Goal: Task Accomplishment & Management: Complete application form

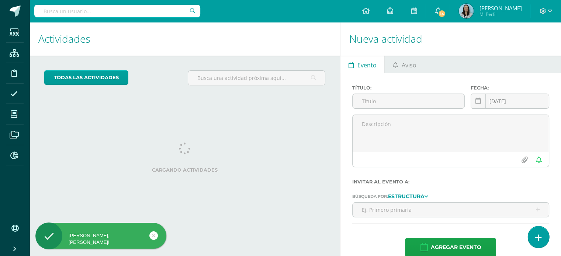
click at [538, 240] on icon at bounding box center [538, 238] width 7 height 8
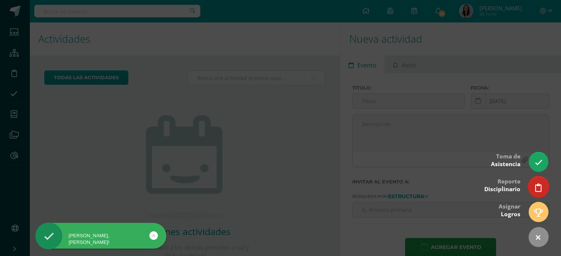
click at [539, 187] on icon at bounding box center [538, 188] width 7 height 8
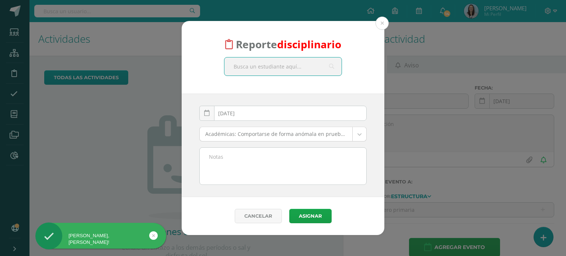
click at [261, 69] on input "text" at bounding box center [282, 66] width 117 height 18
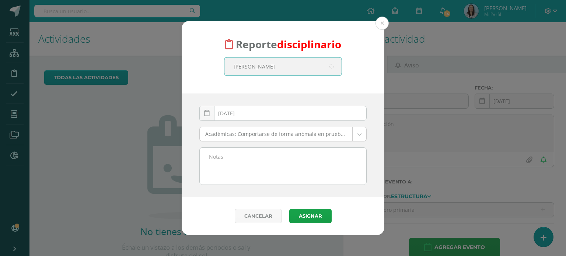
type input "sofía lemus"
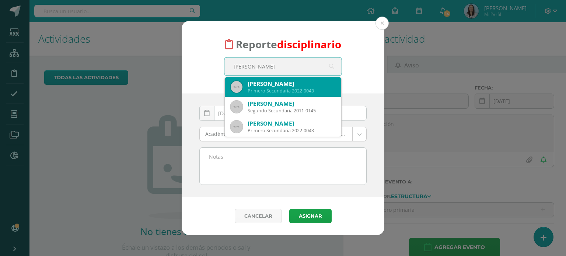
click at [277, 87] on div "Sofía Anabella Lemus Yac" at bounding box center [292, 84] width 88 height 8
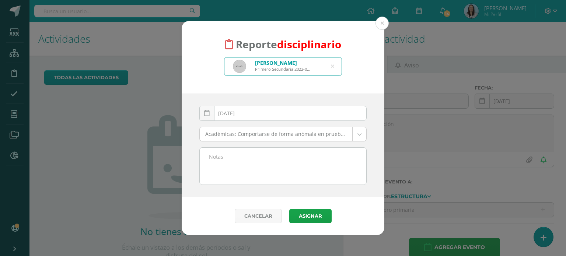
click at [331, 136] on body "Reporte disciplinario Sofía Anabella Lemus Yac Primero Secundaria 2022-0043 sof…" at bounding box center [283, 128] width 566 height 256
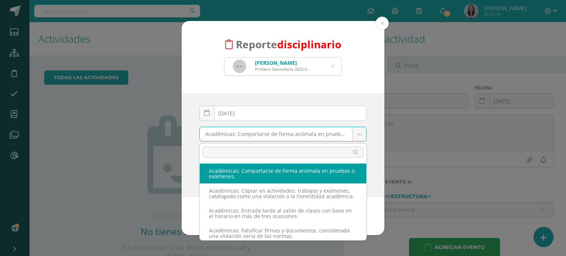
click at [328, 153] on input "text" at bounding box center [283, 152] width 161 height 11
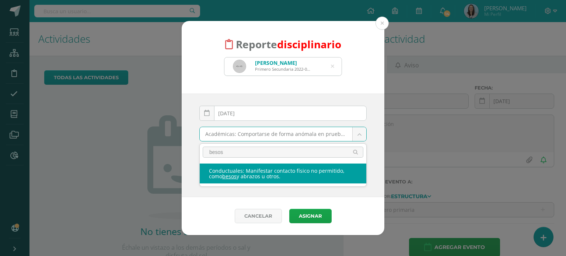
type input "besos"
select select "56"
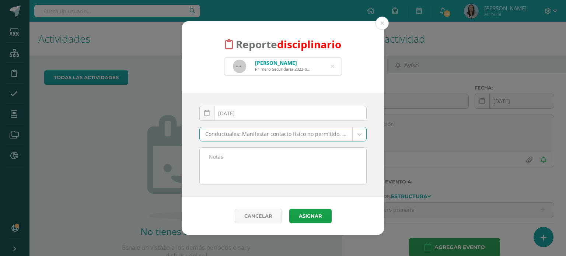
click at [252, 157] on textarea at bounding box center [283, 166] width 167 height 37
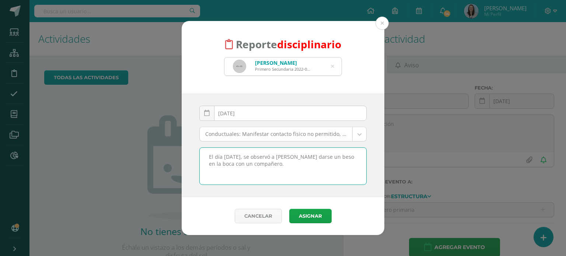
paste textarea "El colegio es un espacio de formación académica y en valores, por lo que expres…"
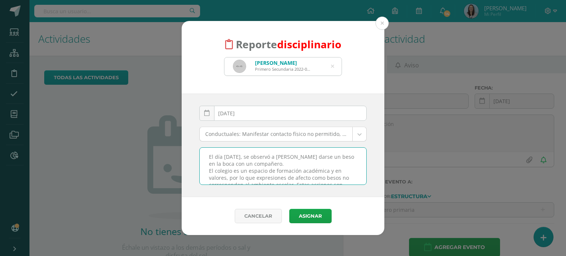
scroll to position [18, 0]
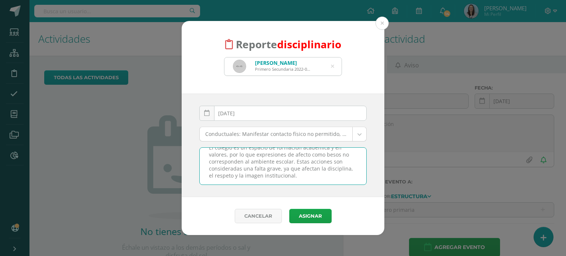
paste textarea "Pedimos su apoyo para reforzar en casa la importancia de mantener una conducta …"
click at [279, 163] on textarea "El día 11 de septiembre, se observó a Sofía darse un beso en la boca con un com…" at bounding box center [283, 166] width 167 height 37
click at [276, 172] on textarea "El día 11 de septiembre, se observó a Sofía darse un beso en la boca con un com…" at bounding box center [283, 166] width 167 height 37
click at [339, 163] on textarea "El día 11 de septiembre, se observó a Sofía darse un beso en la boca con un com…" at bounding box center [283, 166] width 167 height 37
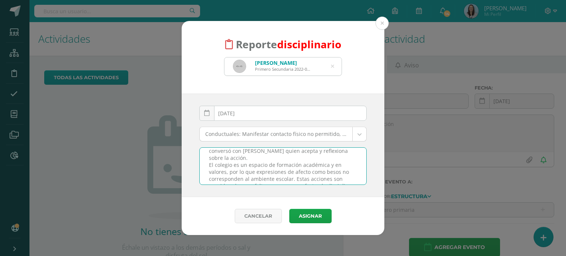
scroll to position [94, 0]
drag, startPoint x: 206, startPoint y: 157, endPoint x: 320, endPoint y: 174, distance: 115.1
click at [320, 174] on textarea "El día 11 de septiembre, se observó a Sofía darse un beso en la boca con un com…" at bounding box center [283, 166] width 167 height 37
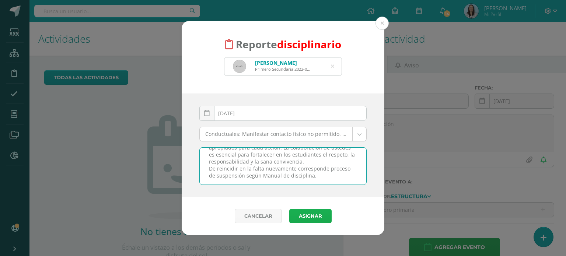
type textarea "El día 11 de septiembre, se observó a Sofía darse un beso en la boca con un com…"
click at [313, 218] on button "Asignar" at bounding box center [310, 216] width 42 height 14
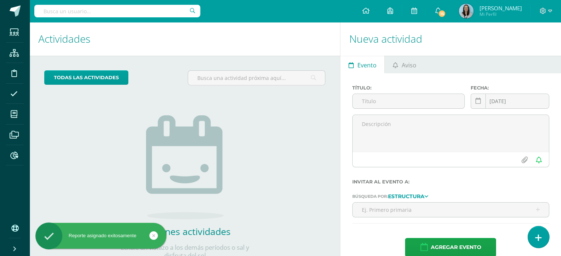
click at [538, 239] on icon at bounding box center [538, 238] width 7 height 8
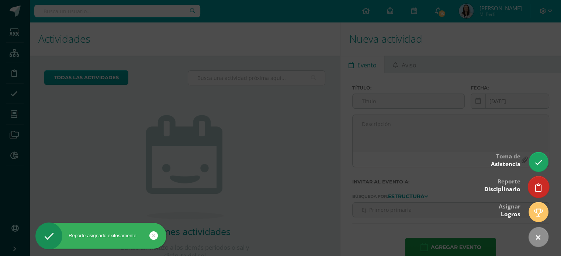
click at [535, 192] on icon at bounding box center [538, 188] width 7 height 8
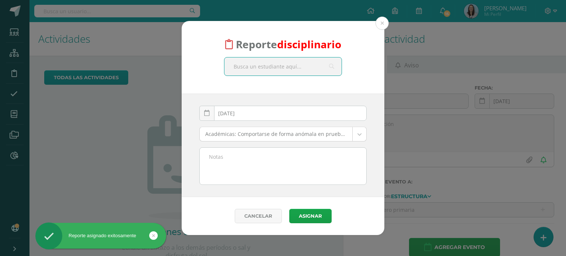
click at [280, 67] on input "text" at bounding box center [282, 66] width 117 height 18
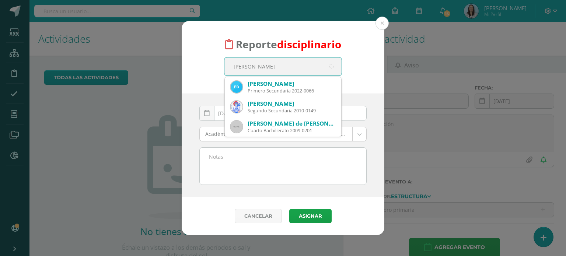
type input "emilio dá"
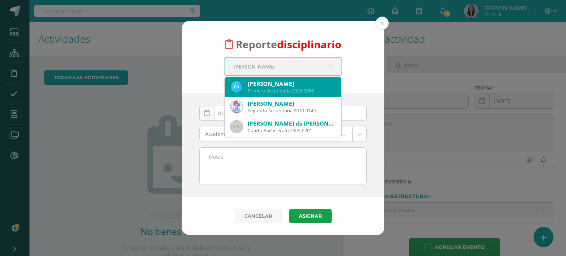
click at [273, 86] on div "Emilio Stewart Dávila Castillo" at bounding box center [292, 84] width 88 height 8
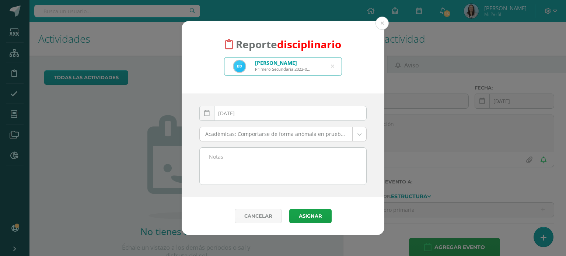
click at [254, 138] on body "Reporte disciplinario Emilio Stewart Dávila Castillo Primero Secundaria 2022-00…" at bounding box center [283, 128] width 566 height 256
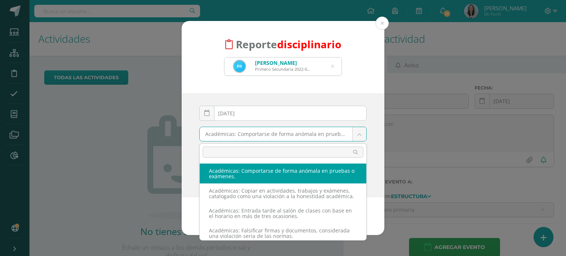
type input "v"
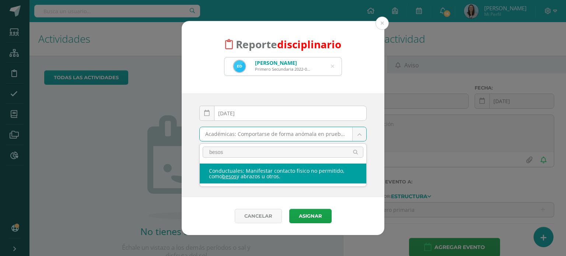
type input "besos"
select select "56"
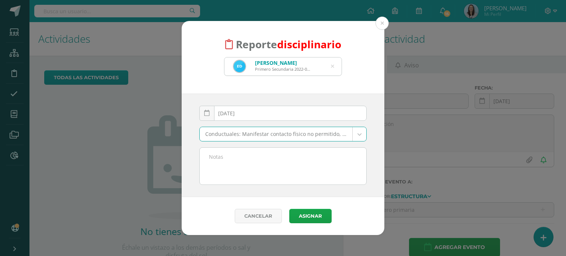
click at [215, 157] on textarea at bounding box center [283, 166] width 167 height 37
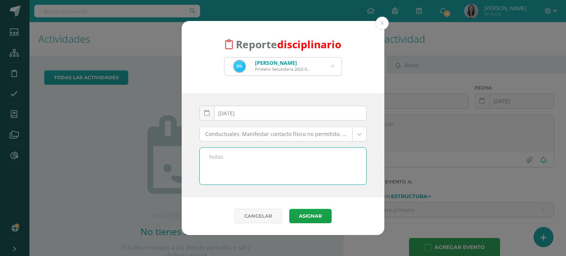
paste textarea "El día 11 de septiembre, se observó a Sofía darse un beso en la boca con un com…"
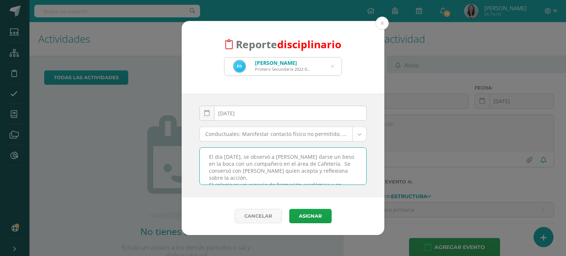
click at [310, 156] on textarea "El día 11 de septiembre, se observó a Sofía darse un beso en la boca con un com…" at bounding box center [283, 166] width 167 height 37
click at [251, 164] on textarea "El día 11 de septiembre, se observó a Emilio darse un beso en la boca con un co…" at bounding box center [283, 166] width 167 height 37
click at [281, 164] on textarea "El día 11 de septiembre, se observó a Emilio darse un beso en la boca con una c…" at bounding box center [283, 166] width 167 height 37
drag, startPoint x: 254, startPoint y: 172, endPoint x: 242, endPoint y: 171, distance: 11.8
click at [242, 171] on textarea "El día 11 de septiembre, se observó a Emilio darse un beso en la boca con una c…" at bounding box center [283, 166] width 167 height 37
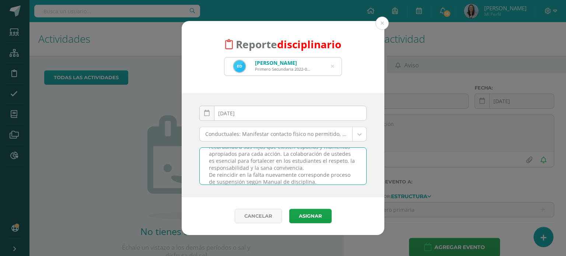
scroll to position [94, 0]
type textarea "El día 11 de septiembre, se observó a Emilio darse un beso en la boca con una c…"
click at [308, 216] on button "Asignar" at bounding box center [310, 216] width 42 height 14
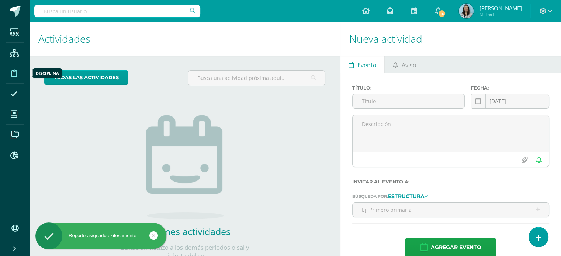
click at [16, 72] on icon at bounding box center [14, 73] width 6 height 7
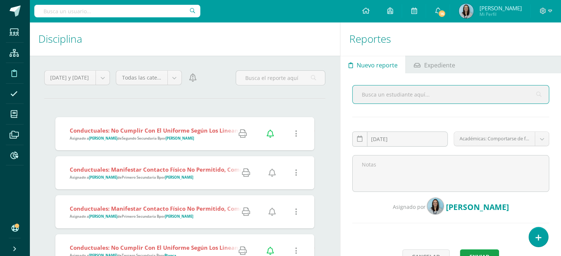
click at [272, 173] on icon at bounding box center [271, 173] width 7 height 8
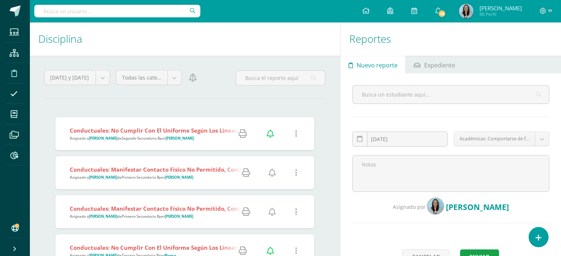
click at [272, 213] on icon at bounding box center [271, 212] width 7 height 8
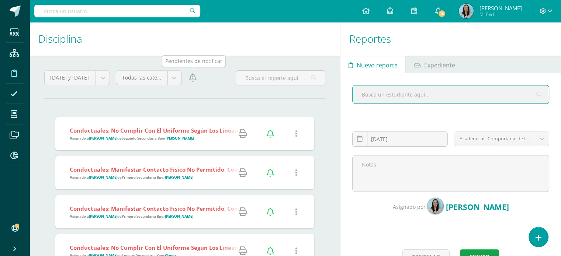
click at [191, 79] on icon at bounding box center [192, 78] width 7 height 8
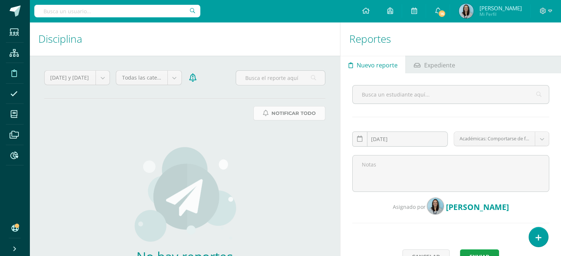
click at [282, 118] on span "Notificar Todo" at bounding box center [293, 114] width 44 height 14
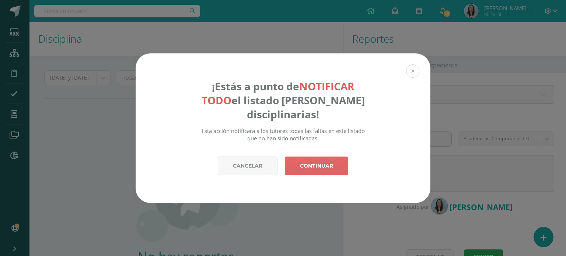
click at [416, 71] on button at bounding box center [412, 70] width 13 height 13
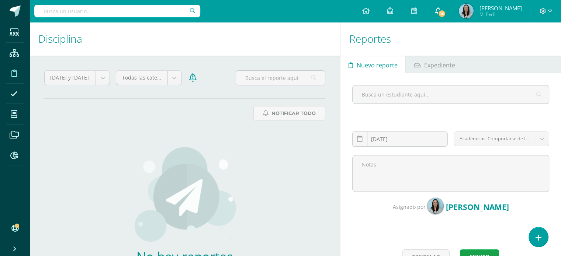
click at [446, 12] on span "16" at bounding box center [441, 14] width 8 height 8
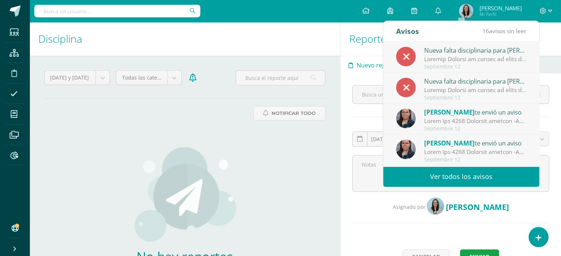
click at [443, 176] on link "Ver todos los avisos" at bounding box center [461, 177] width 156 height 20
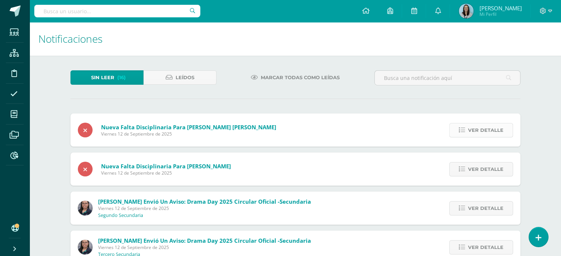
click at [465, 132] on icon at bounding box center [461, 130] width 6 height 6
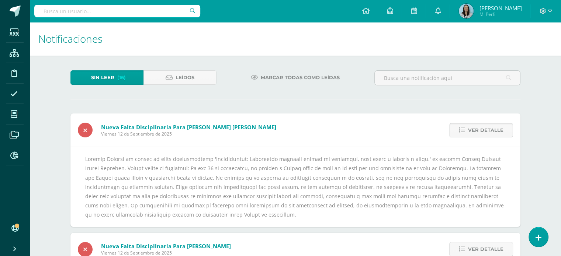
click at [465, 132] on icon at bounding box center [461, 130] width 6 height 6
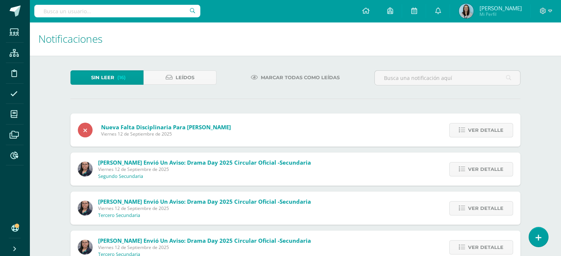
click at [465, 132] on icon at bounding box center [461, 130] width 6 height 6
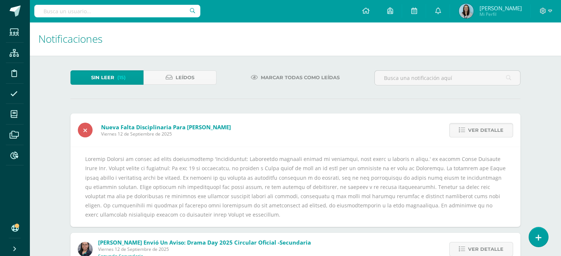
click at [465, 132] on icon at bounding box center [461, 130] width 6 height 6
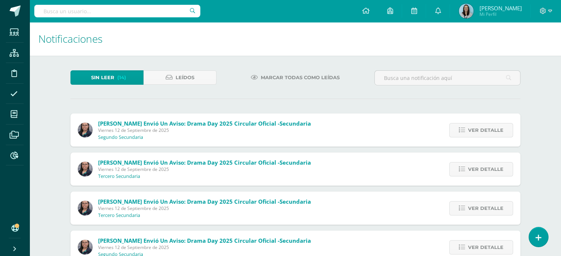
click at [465, 132] on icon at bounding box center [461, 130] width 6 height 6
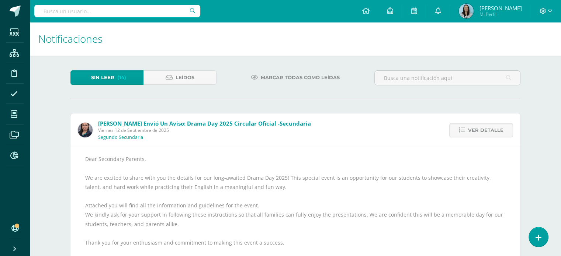
click at [465, 132] on icon at bounding box center [461, 130] width 6 height 6
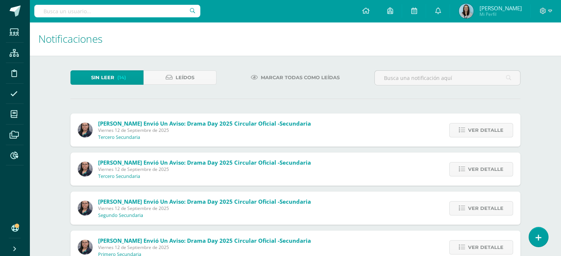
click at [465, 132] on icon at bounding box center [461, 130] width 6 height 6
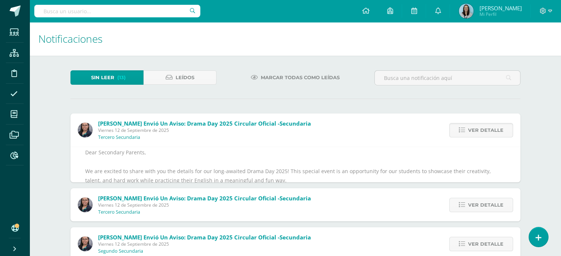
click at [465, 132] on icon at bounding box center [461, 130] width 6 height 6
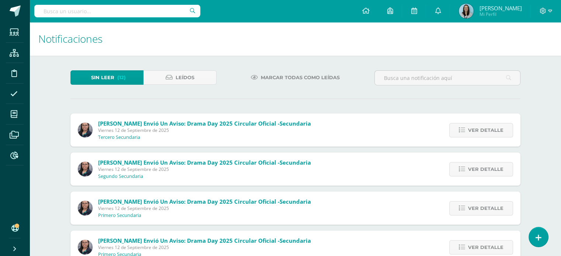
click at [465, 132] on icon at bounding box center [461, 130] width 6 height 6
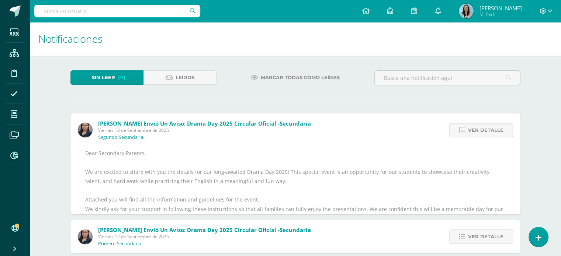
click at [465, 132] on icon at bounding box center [461, 130] width 6 height 6
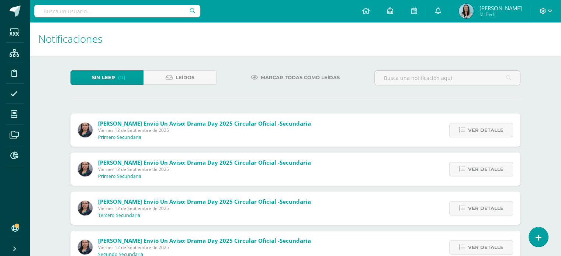
click at [465, 132] on icon at bounding box center [461, 130] width 6 height 6
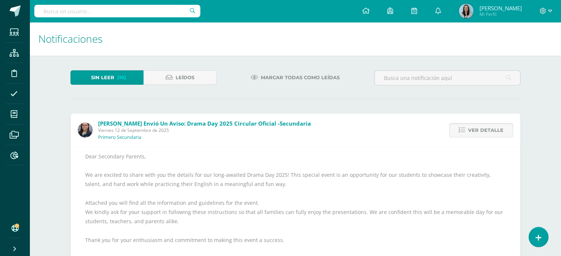
click at [465, 132] on icon at bounding box center [461, 130] width 6 height 6
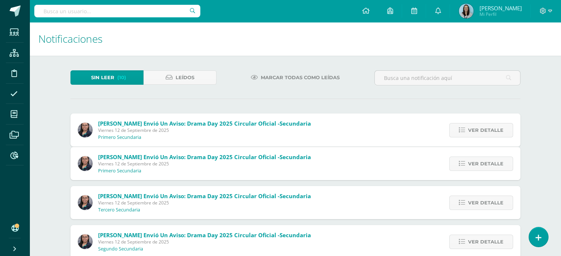
click at [465, 132] on div "Meryeelin Quan te envió un aviso: Drama Day 2025 Circular oficial -Secundaria V…" at bounding box center [295, 199] width 450 height 170
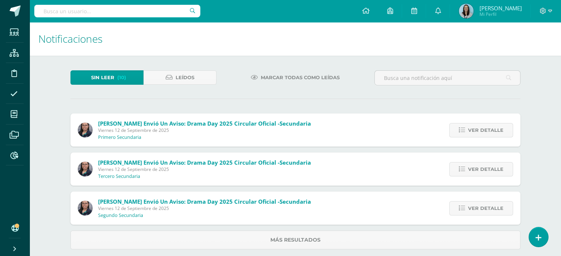
click at [465, 132] on icon at bounding box center [461, 130] width 6 height 6
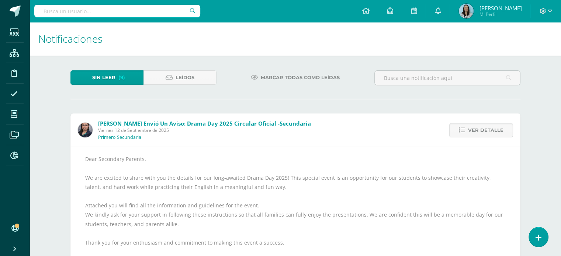
click at [465, 132] on icon at bounding box center [461, 130] width 6 height 6
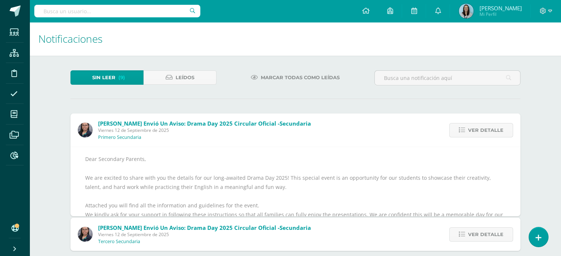
click at [465, 132] on icon at bounding box center [461, 130] width 6 height 6
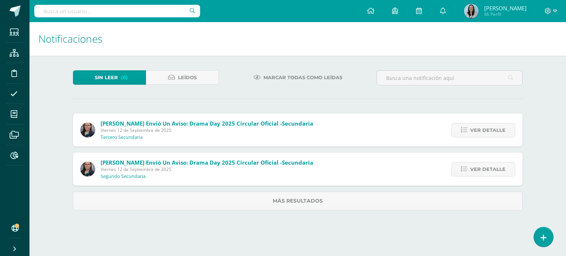
click at [465, 132] on icon at bounding box center [464, 130] width 6 height 6
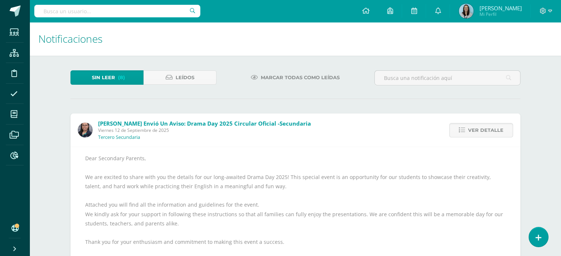
click at [465, 132] on icon at bounding box center [461, 130] width 6 height 6
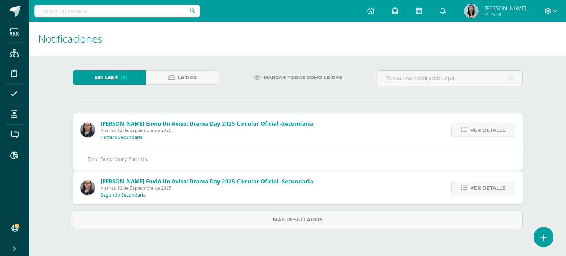
click at [465, 132] on div "Meryeelin Quan te envió un aviso: Drama Day 2025 Circular oficial -Secundaria V…" at bounding box center [298, 172] width 450 height 116
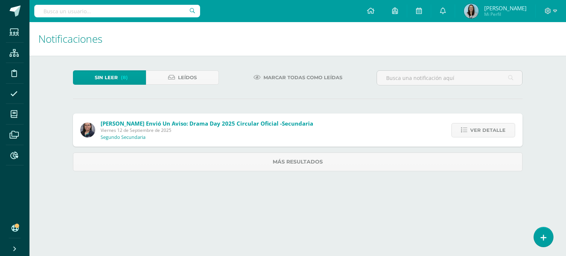
click at [465, 132] on icon at bounding box center [464, 130] width 6 height 6
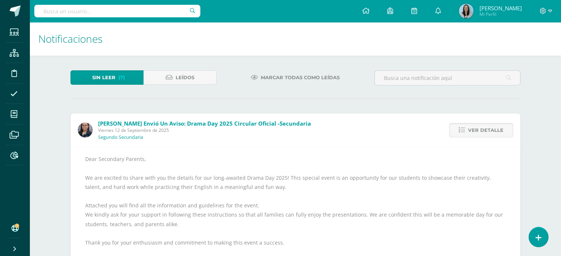
click at [465, 132] on icon at bounding box center [461, 130] width 6 height 6
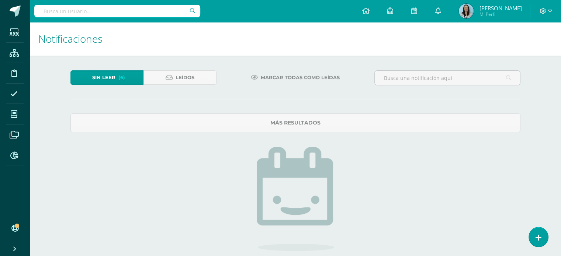
click at [103, 77] on span "Sin leer" at bounding box center [103, 78] width 23 height 14
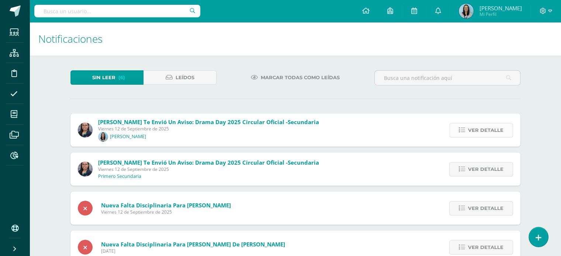
click at [464, 129] on icon at bounding box center [461, 130] width 6 height 6
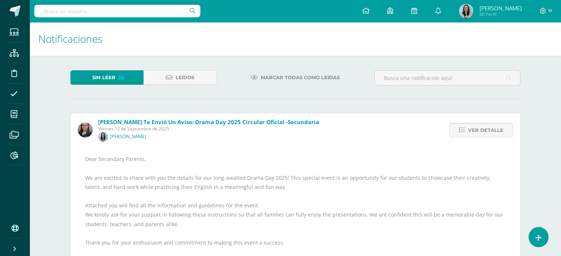
click at [464, 129] on icon at bounding box center [461, 130] width 6 height 6
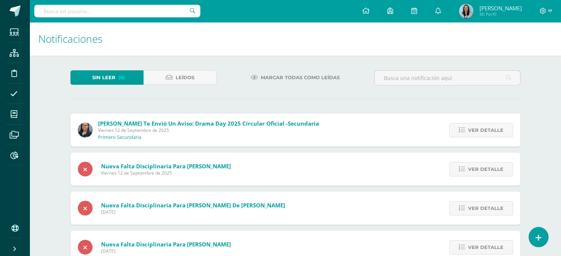
click at [464, 129] on icon at bounding box center [461, 130] width 6 height 6
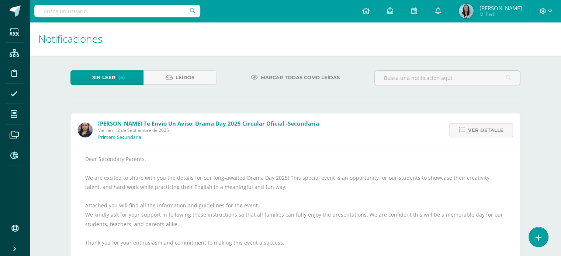
click at [464, 129] on icon at bounding box center [461, 130] width 6 height 6
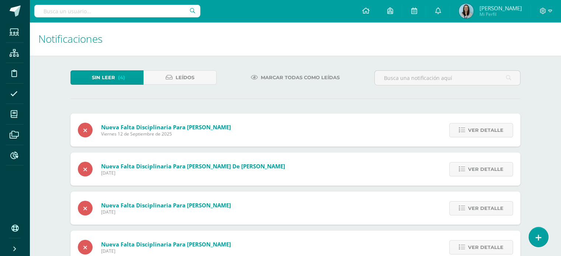
click at [464, 129] on icon at bounding box center [461, 130] width 6 height 6
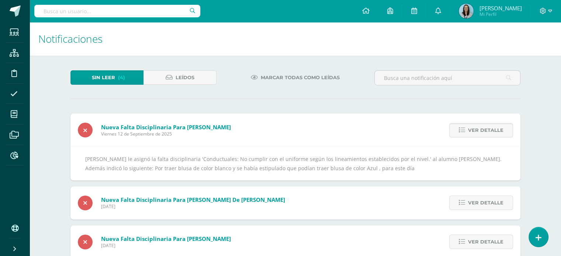
click at [464, 129] on icon at bounding box center [461, 130] width 6 height 6
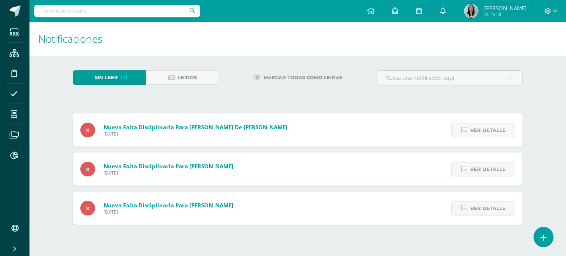
click at [464, 129] on icon at bounding box center [464, 130] width 6 height 6
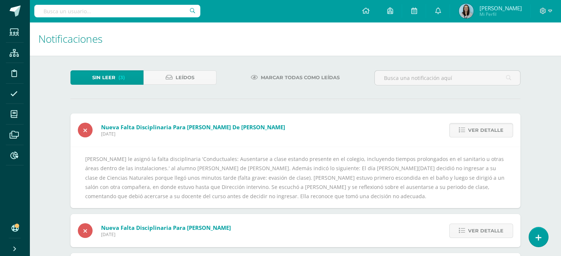
click at [464, 129] on icon at bounding box center [461, 130] width 6 height 6
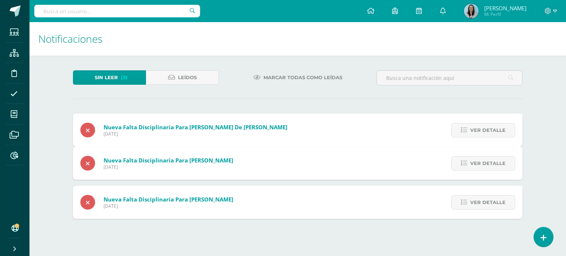
click at [464, 160] on icon at bounding box center [464, 163] width 6 height 6
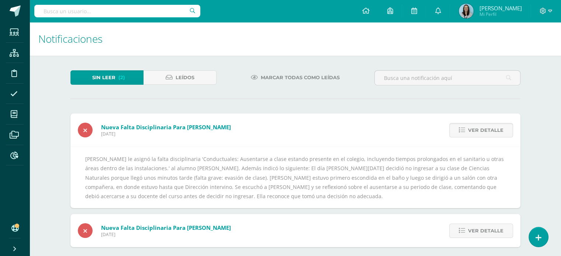
scroll to position [6, 0]
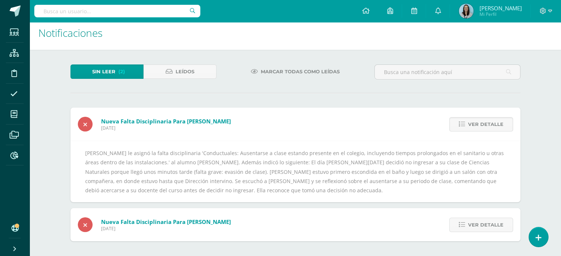
click at [270, 179] on div "Melissa Arevalo le asignó la falta disciplinaria 'Conductuales: Ausentarse a cl…" at bounding box center [295, 172] width 420 height 46
click at [477, 123] on span "Ver detalle" at bounding box center [485, 125] width 35 height 14
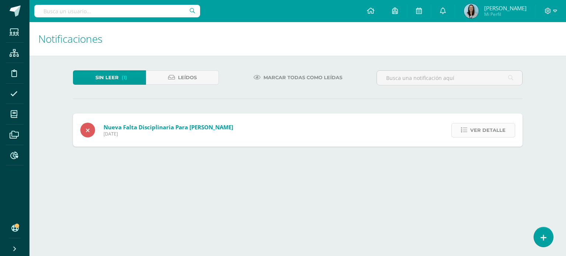
click at [478, 129] on span "Ver detalle" at bounding box center [487, 130] width 35 height 14
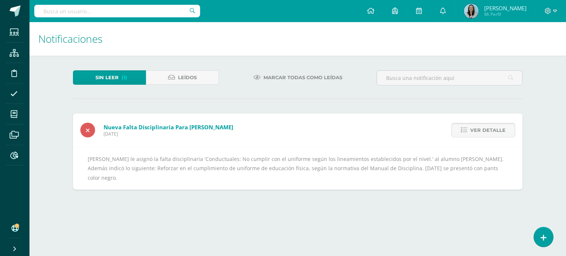
click at [478, 129] on span "Ver detalle" at bounding box center [487, 130] width 35 height 14
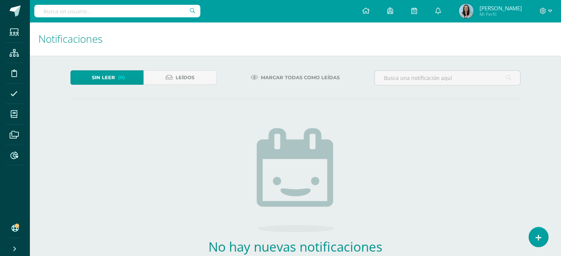
click at [61, 13] on input "text" at bounding box center [117, 11] width 166 height 13
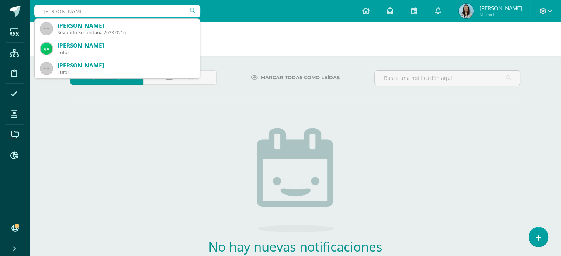
type input "daniela cardona"
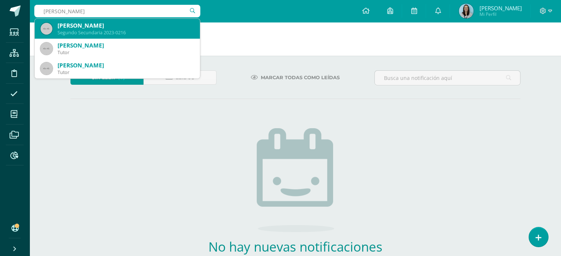
click at [77, 29] on div "Daniela Elizabeth Cardona Gámez" at bounding box center [125, 26] width 136 height 8
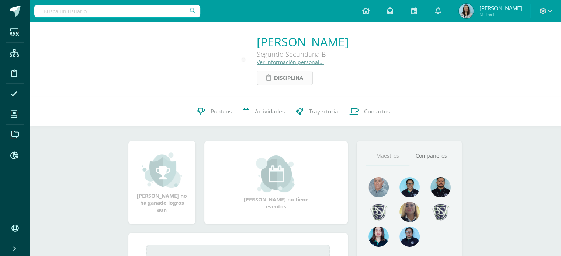
click at [274, 81] on span "Disciplina" at bounding box center [288, 78] width 29 height 14
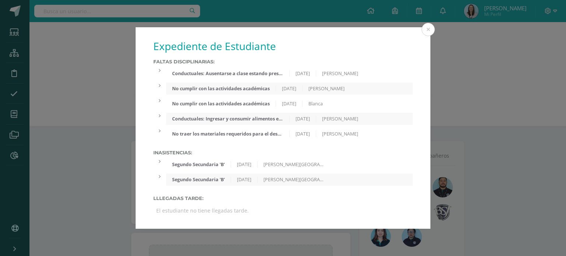
click at [223, 74] on div "Conductuales: Ausentarse a clase estando presente en el colegio, incluyendo tie…" at bounding box center [227, 73] width 123 height 6
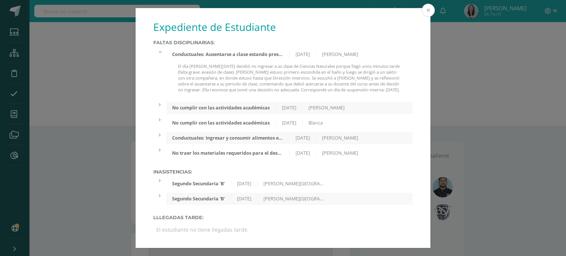
click at [426, 7] on button at bounding box center [428, 10] width 13 height 13
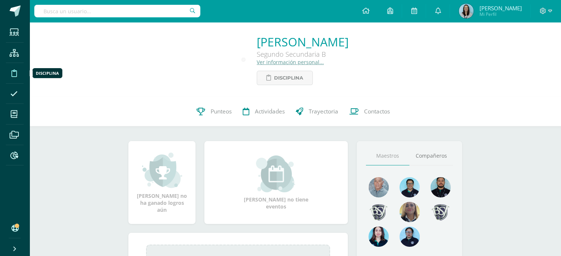
click at [14, 72] on icon at bounding box center [14, 73] width 6 height 7
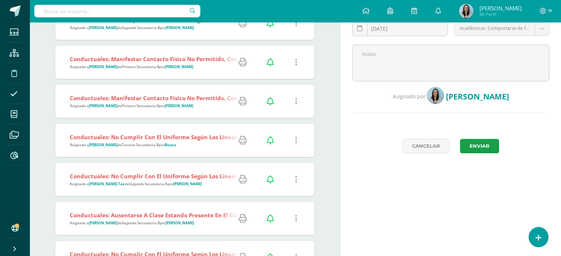
scroll to position [184, 0]
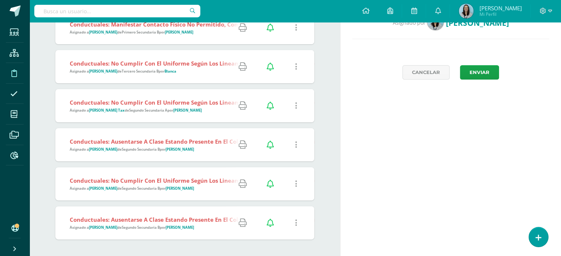
click at [296, 147] on icon at bounding box center [296, 145] width 2 height 8
click at [290, 171] on link "Editar Falta" at bounding box center [281, 170] width 57 height 11
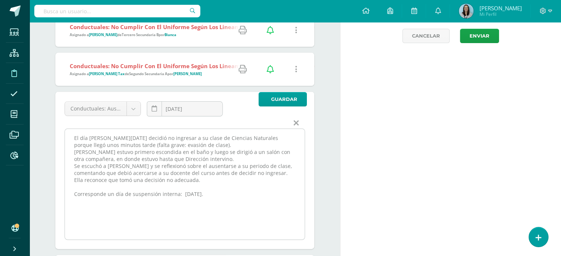
scroll to position [258, 0]
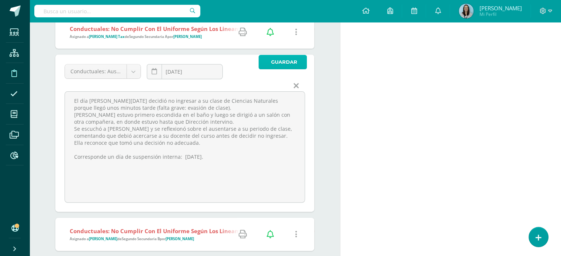
click at [286, 61] on span "Guardar" at bounding box center [284, 62] width 26 height 14
